Goal: Transaction & Acquisition: Purchase product/service

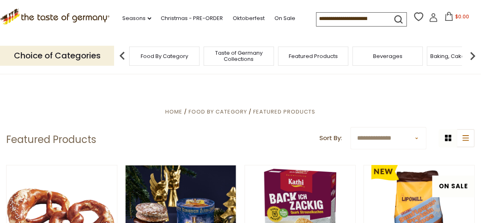
click at [321, 18] on input at bounding box center [350, 18] width 69 height 11
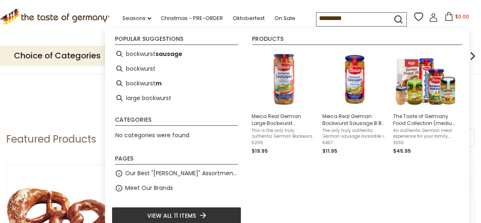
scroll to position [1, 0]
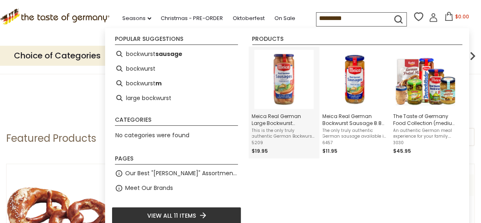
type input "*********"
click at [276, 93] on img "Meica Real German Large Bockwurst Sausage 25.4 oz" at bounding box center [283, 79] width 59 height 59
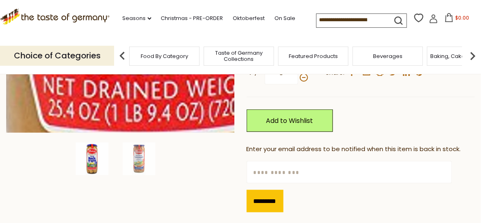
scroll to position [215, 0]
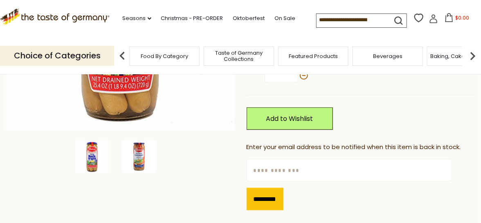
click at [139, 157] on img at bounding box center [139, 157] width 33 height 33
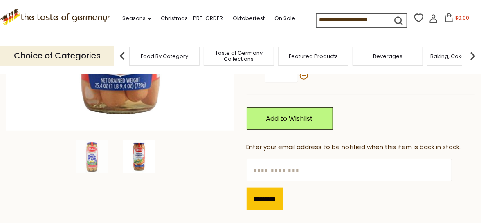
click at [139, 157] on img at bounding box center [139, 157] width 33 height 33
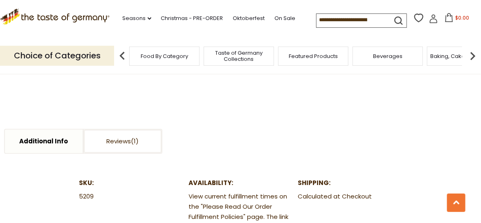
scroll to position [404, 0]
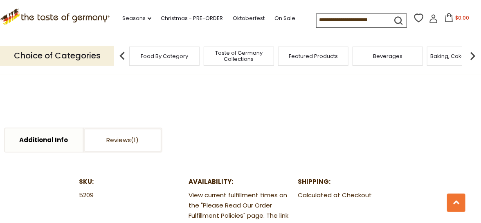
click at [149, 128] on li "Reviews" at bounding box center [122, 140] width 79 height 25
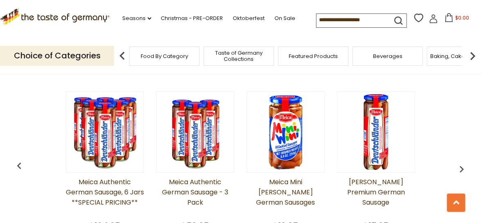
scroll to position [641, 0]
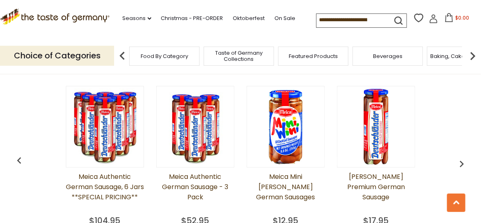
click at [375, 132] on img at bounding box center [375, 126] width 77 height 77
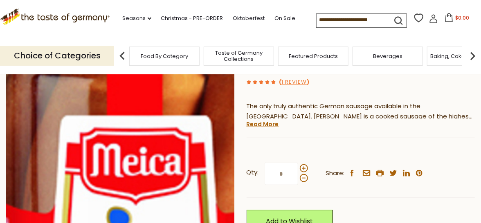
scroll to position [113, 0]
